Goal: Find contact information: Find contact information

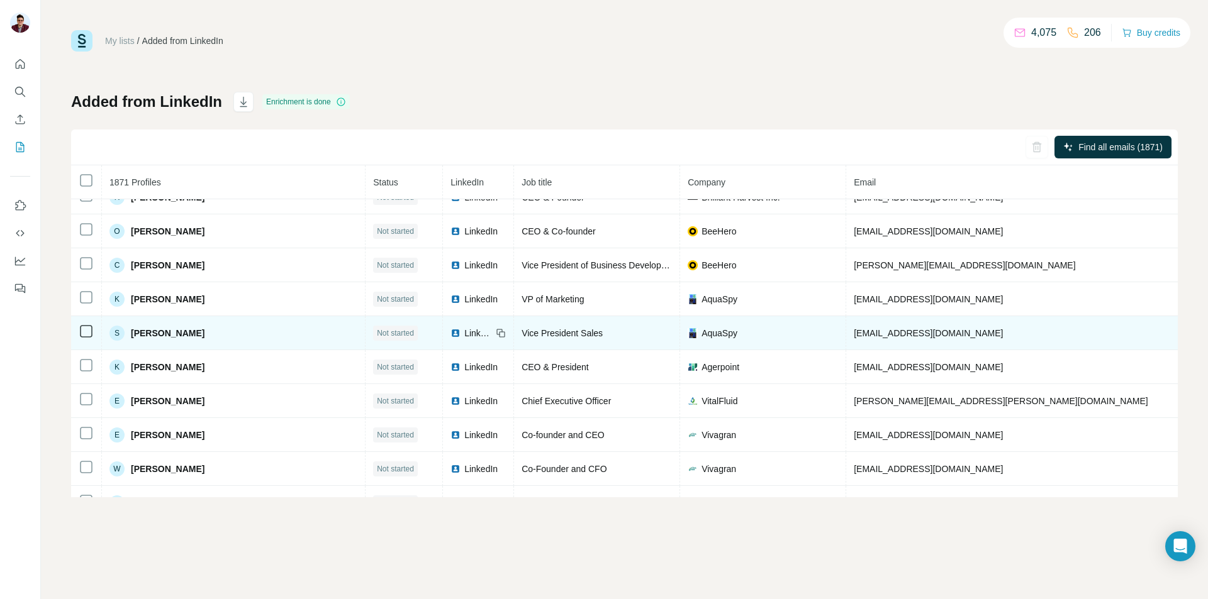
scroll to position [40680, 0]
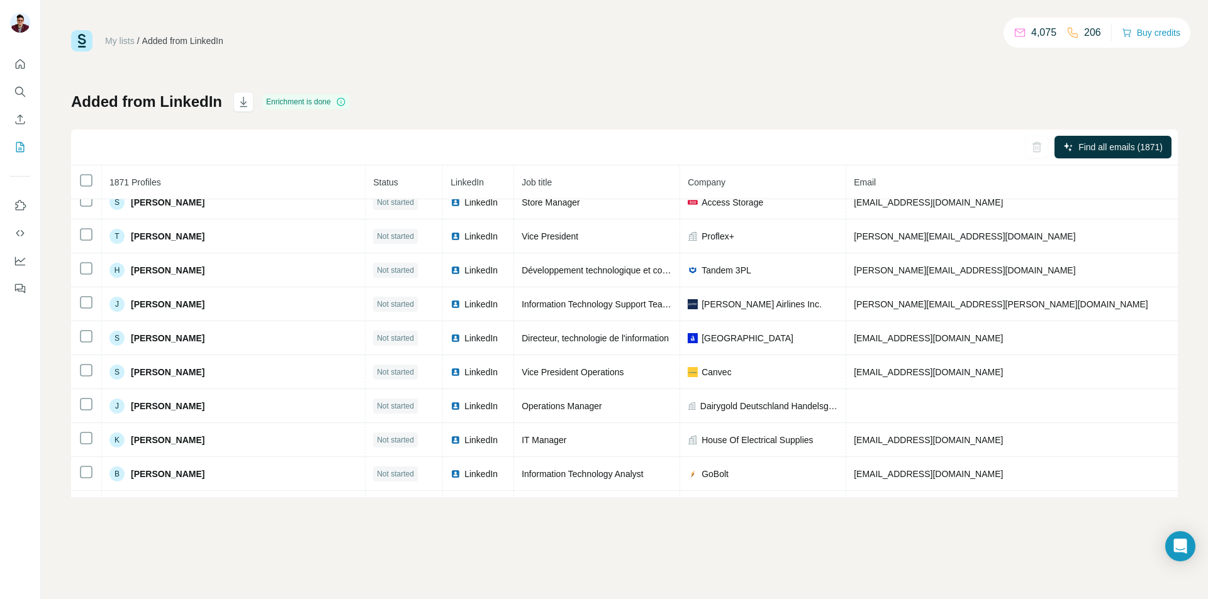
scroll to position [47906, 0]
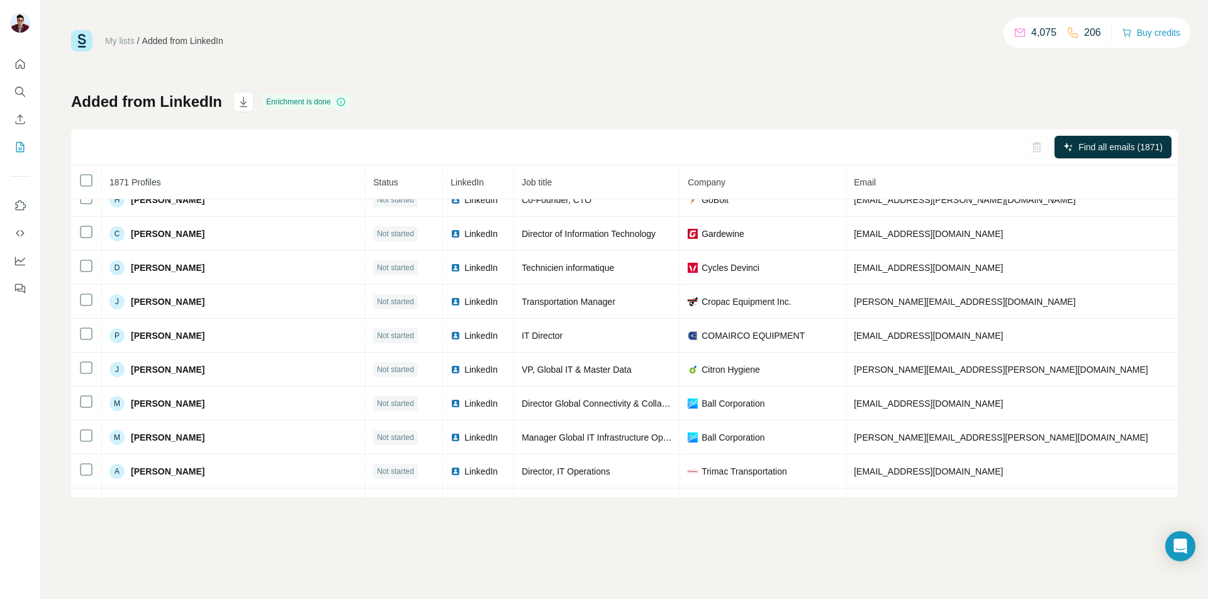
click at [704, 53] on div "My lists / Added from LinkedIn 4,075 206 Buy credits Added from LinkedIn Enrich…" at bounding box center [624, 263] width 1106 height 467
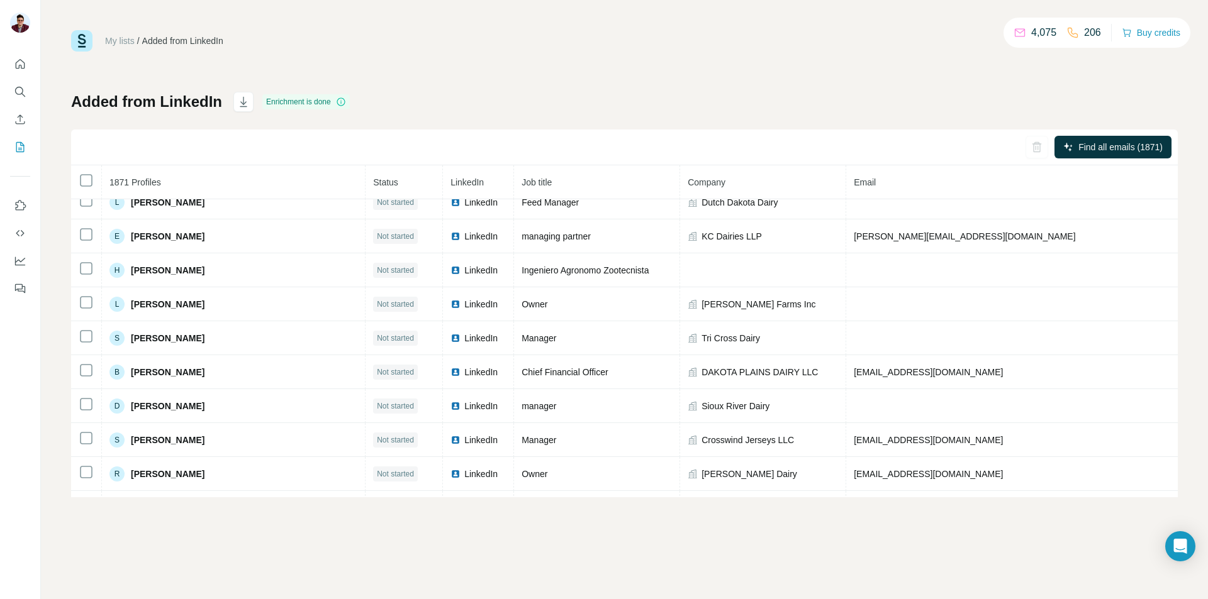
scroll to position [54391, 0]
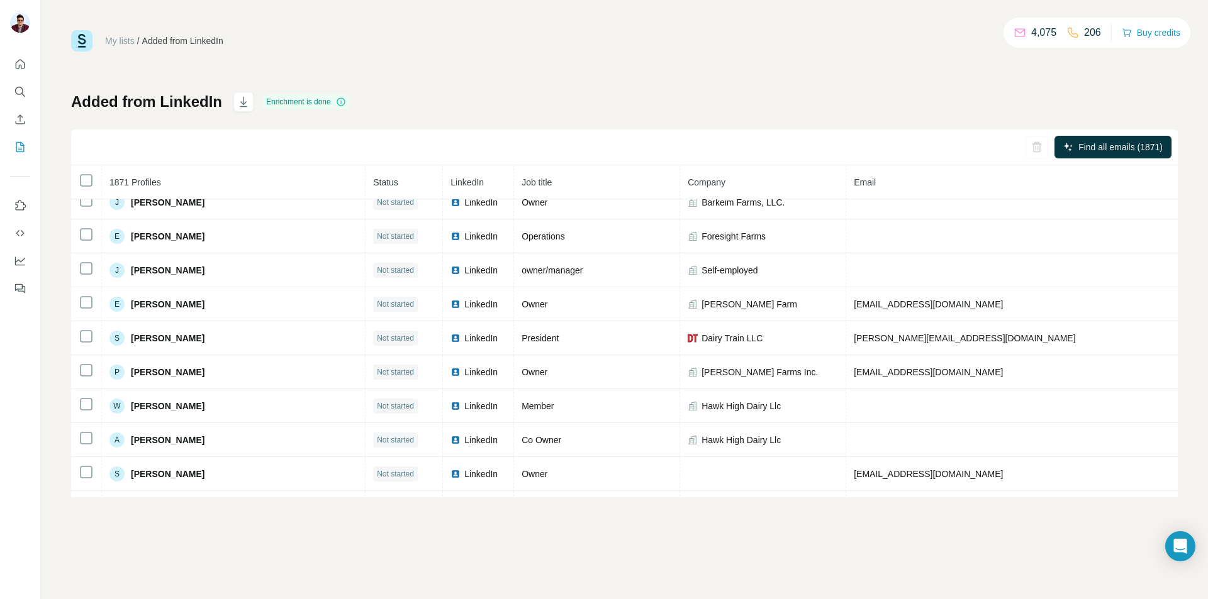
scroll to position [57564, 0]
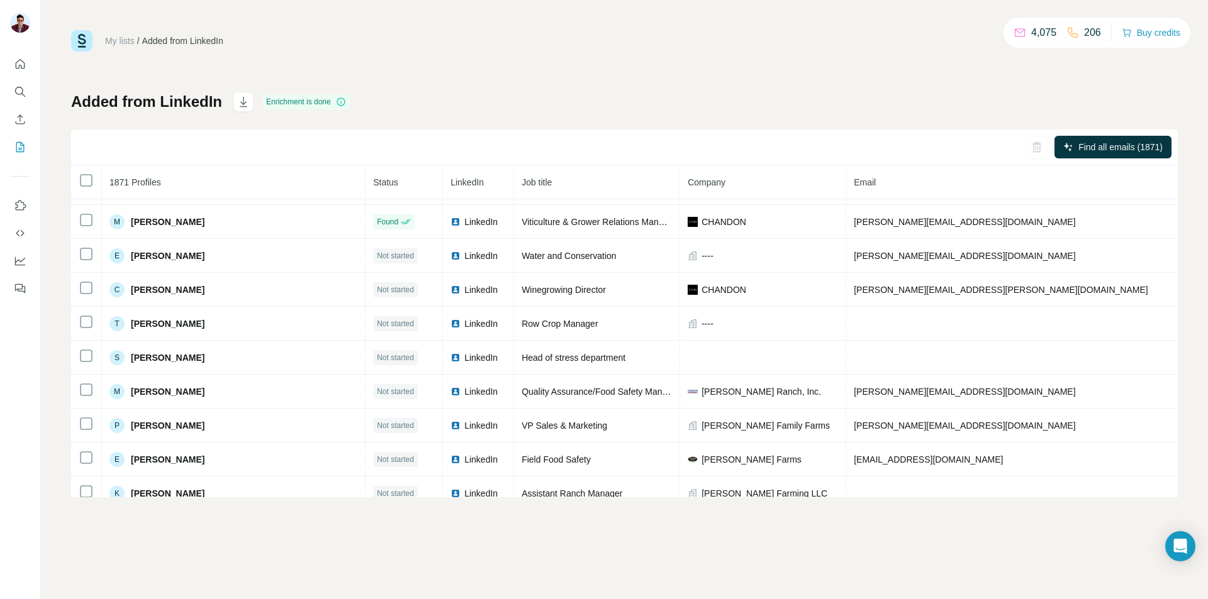
click at [91, 329] on td at bounding box center [86, 324] width 31 height 34
click at [86, 328] on icon at bounding box center [86, 321] width 15 height 15
click at [297, 328] on td "T Tosh Aoki" at bounding box center [234, 324] width 264 height 34
click at [837, 33] on div "My lists / Added from LinkedIn 4,075 206 Buy credits" at bounding box center [624, 40] width 1106 height 21
click at [654, 55] on div "My lists / Added from LinkedIn 4,075 206 Buy credits Added from LinkedIn Enrich…" at bounding box center [624, 263] width 1106 height 467
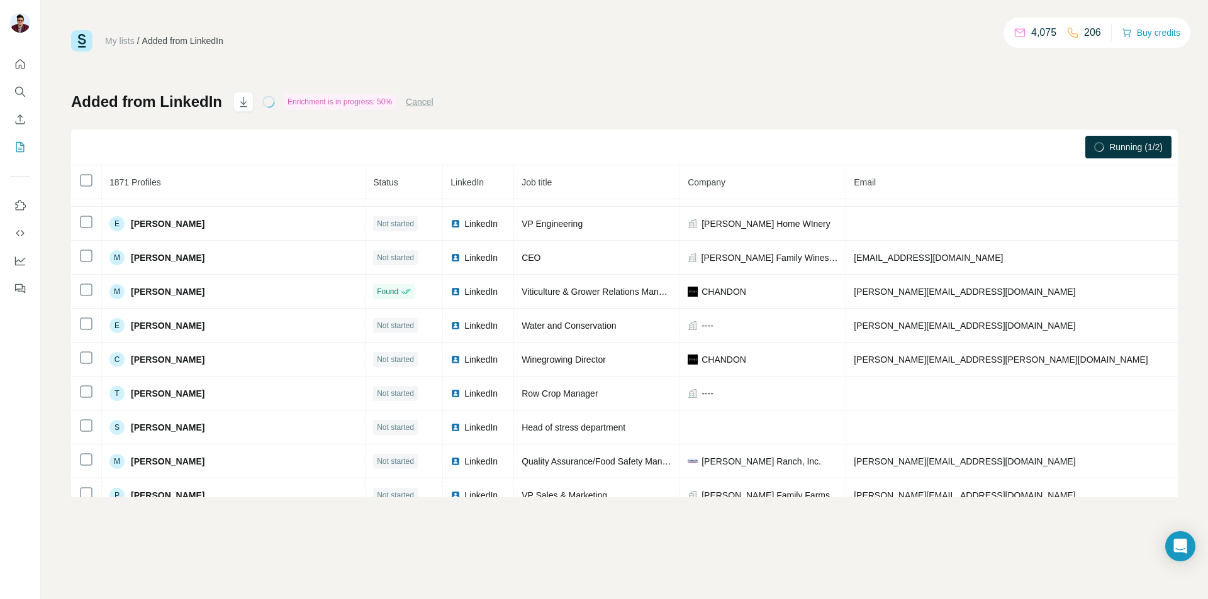
scroll to position [57502, 0]
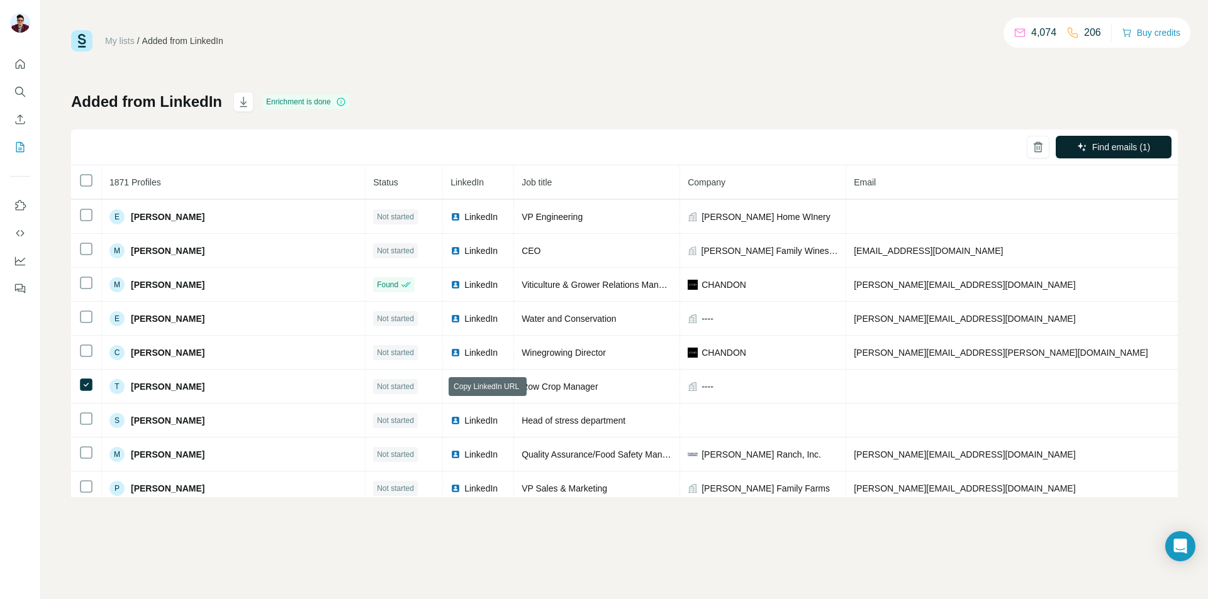
click at [1120, 147] on span "Find emails (1)" at bounding box center [1121, 147] width 58 height 13
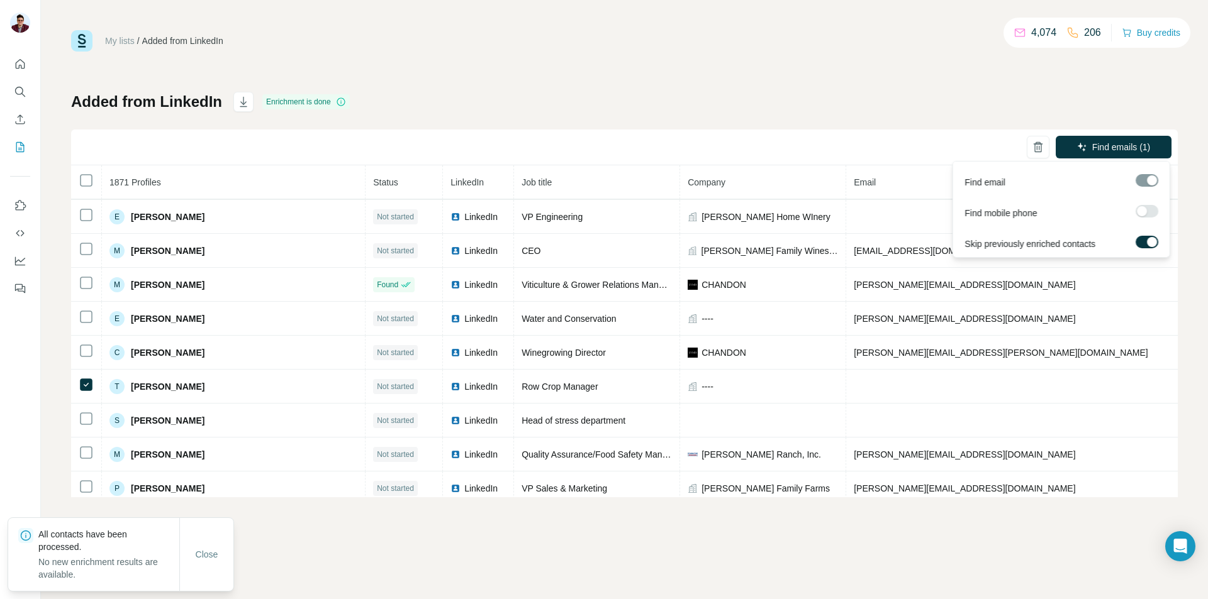
click at [1147, 240] on div at bounding box center [1152, 242] width 10 height 10
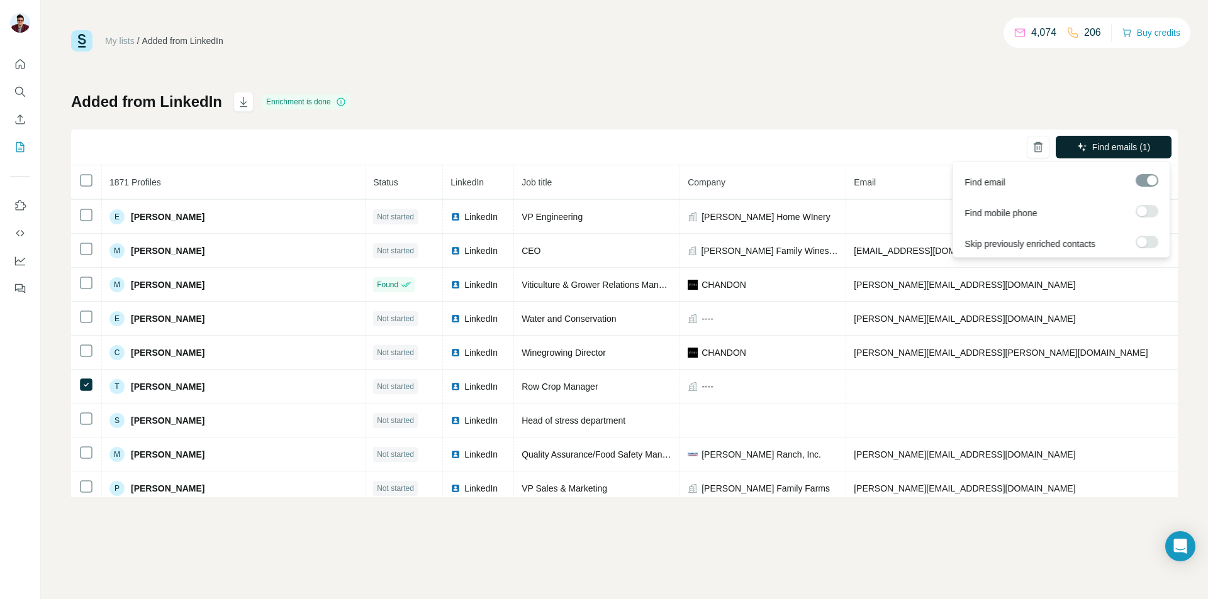
click at [1121, 147] on span "Find emails (1)" at bounding box center [1121, 147] width 58 height 13
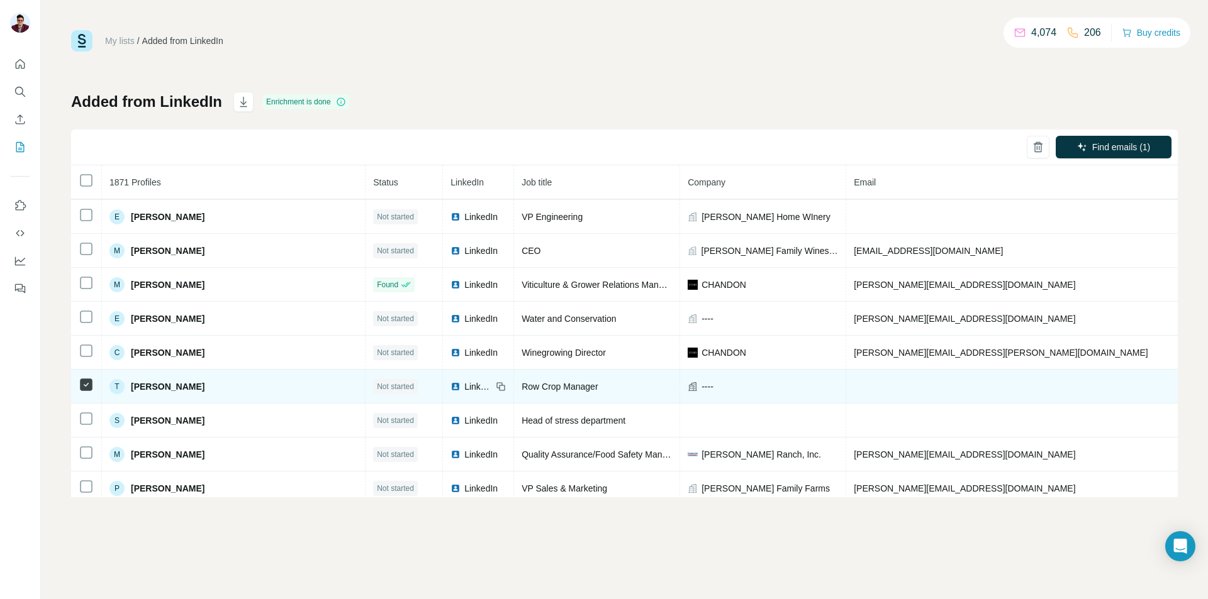
drag, startPoint x: 1005, startPoint y: 387, endPoint x: 996, endPoint y: 386, distance: 9.5
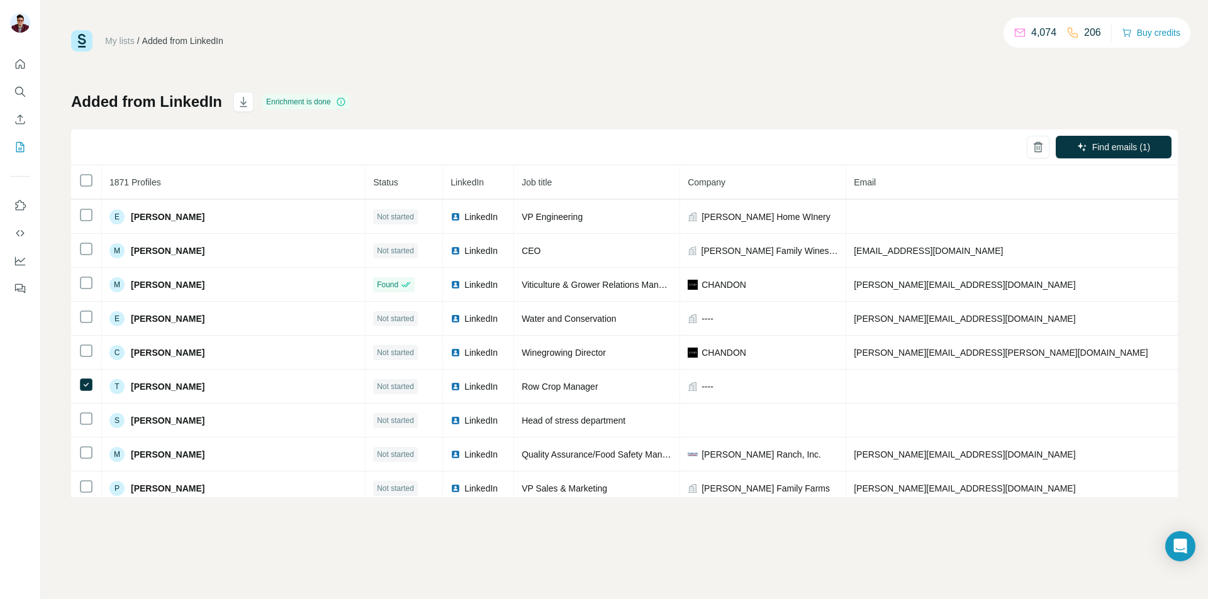
copy span "+18015403158"
